Goal: Find contact information: Find contact information

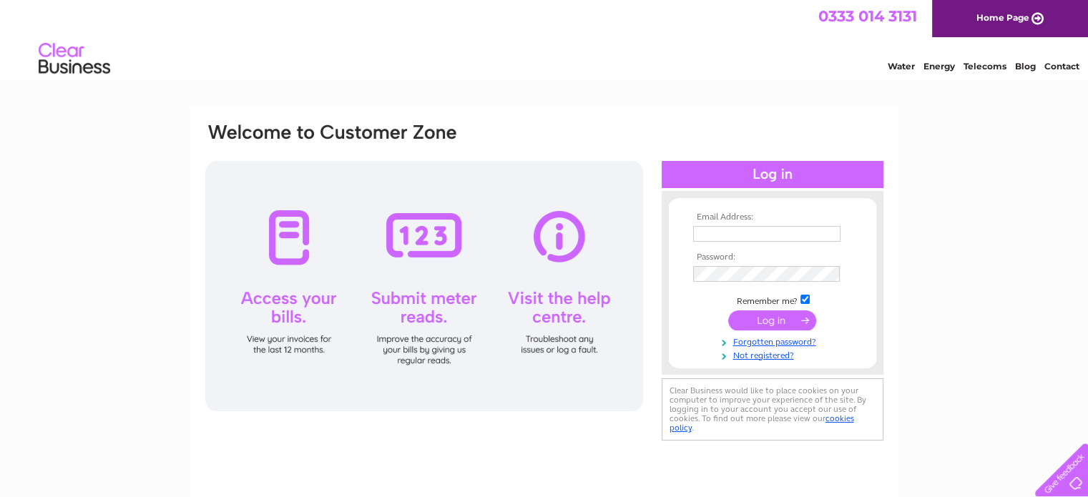
click at [740, 234] on input "text" at bounding box center [766, 234] width 147 height 16
click at [727, 230] on input "text" at bounding box center [766, 234] width 147 height 16
type input "craignetherty53@yahoo.com"
click at [770, 328] on input "submit" at bounding box center [772, 320] width 88 height 20
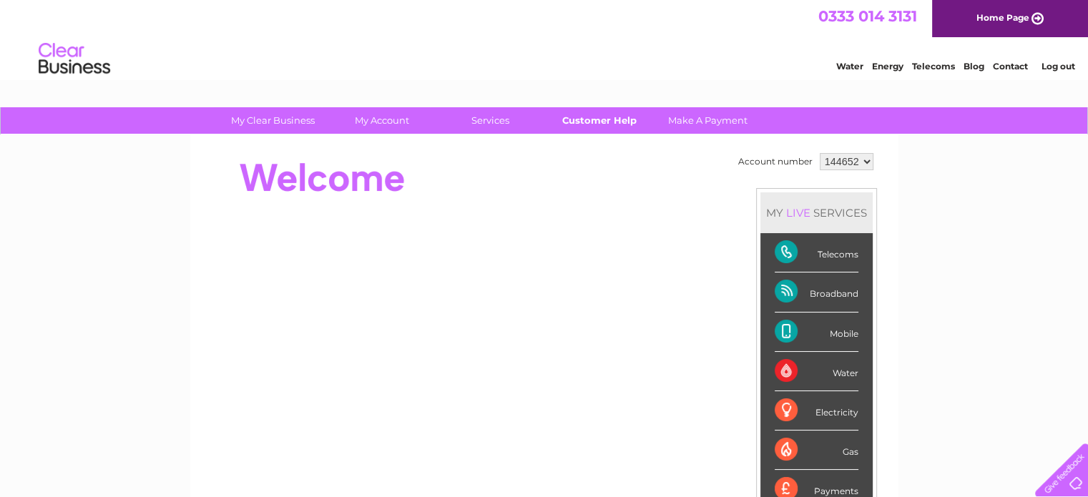
click at [600, 124] on link "Customer Help" at bounding box center [599, 120] width 118 height 26
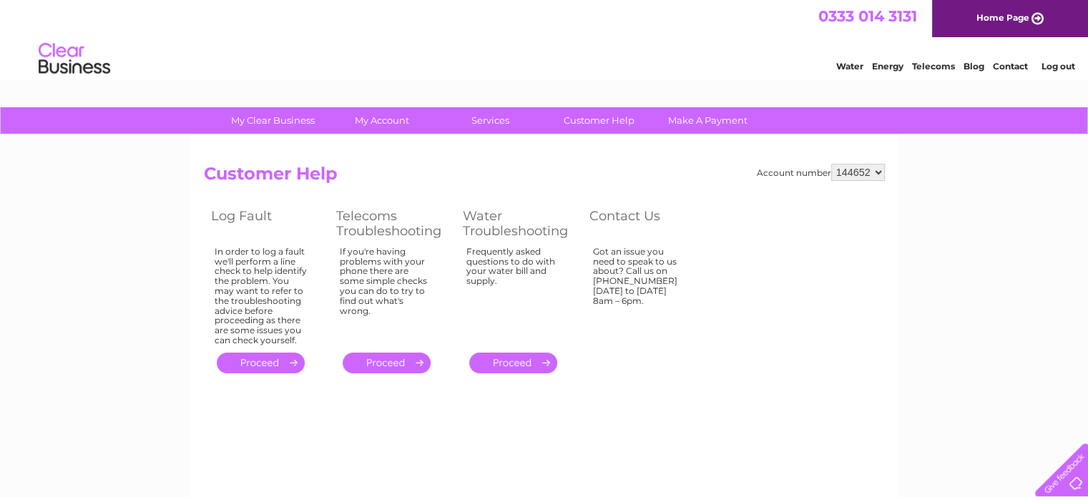
click at [403, 358] on link "." at bounding box center [387, 363] width 88 height 21
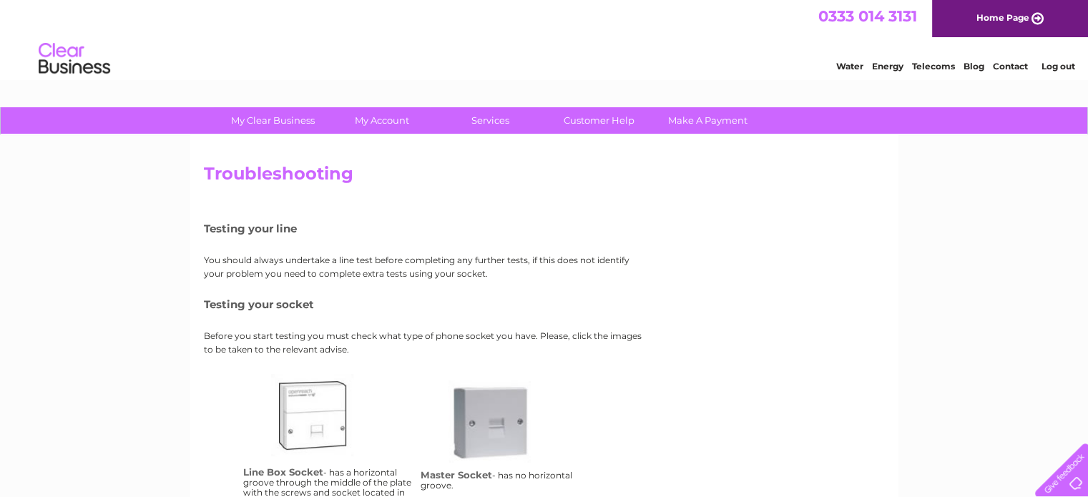
click at [1011, 64] on link "Contact" at bounding box center [1010, 66] width 35 height 11
